Goal: Transaction & Acquisition: Purchase product/service

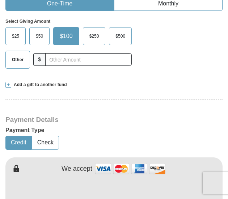
scroll to position [220, 0]
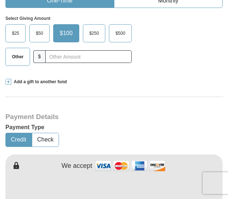
click at [39, 33] on span "$50" at bounding box center [39, 33] width 14 height 11
click at [0, 0] on input "$50" at bounding box center [0, 0] width 0 height 0
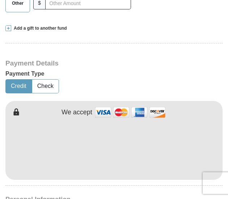
scroll to position [274, 0]
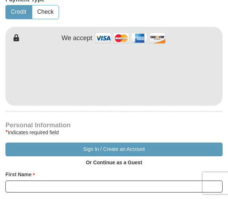
type button "[URL][DOMAIN_NAME]"
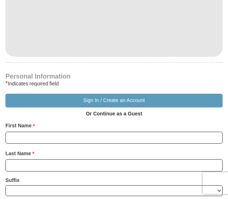
scroll to position [397, 0]
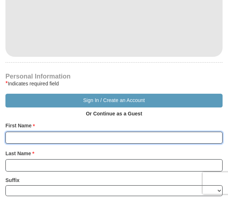
drag, startPoint x: 43, startPoint y: 133, endPoint x: 17, endPoint y: 134, distance: 26.0
click at [17, 134] on input "First Name *" at bounding box center [113, 137] width 217 height 12
type input "[PERSON_NAME]"
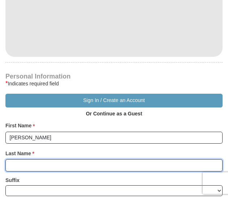
type input "[PERSON_NAME]"
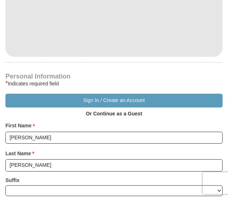
type input "[STREET_ADDRESS]"
type input "[GEOGRAPHIC_DATA]"
select select "WI"
type input "54729"
type input "7157261773"
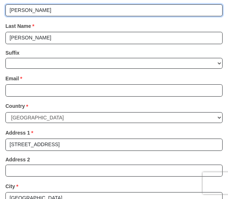
scroll to position [526, 0]
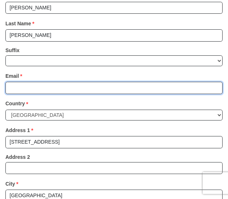
click at [53, 83] on input "Email *" at bounding box center [113, 88] width 217 height 12
type input "S"
type input "[DOMAIN_NAME]"
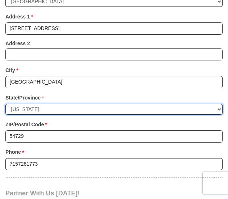
scroll to position [645, 0]
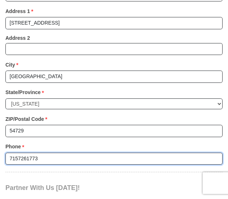
click at [41, 155] on input "7157261773" at bounding box center [113, 158] width 217 height 12
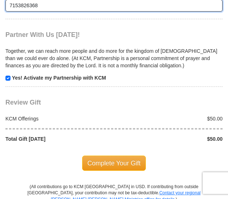
scroll to position [802, 0]
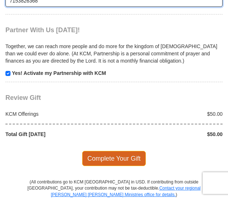
type input "7153826368"
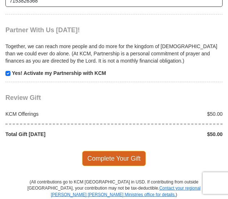
click at [107, 155] on span "Complete Your Gift" at bounding box center [114, 158] width 64 height 15
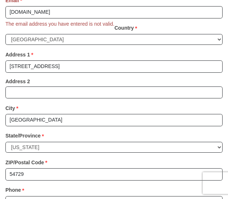
scroll to position [599, 0]
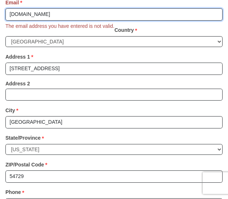
click at [42, 13] on input "[DOMAIN_NAME]" at bounding box center [113, 14] width 217 height 12
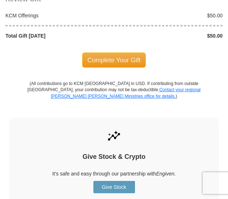
scroll to position [881, 0]
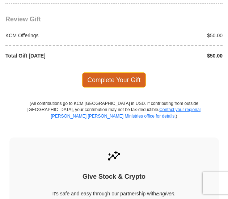
type input "[EMAIL_ADDRESS][DOMAIN_NAME]"
click at [111, 75] on span "Complete Your Gift" at bounding box center [114, 79] width 64 height 15
